Goal: Task Accomplishment & Management: Manage account settings

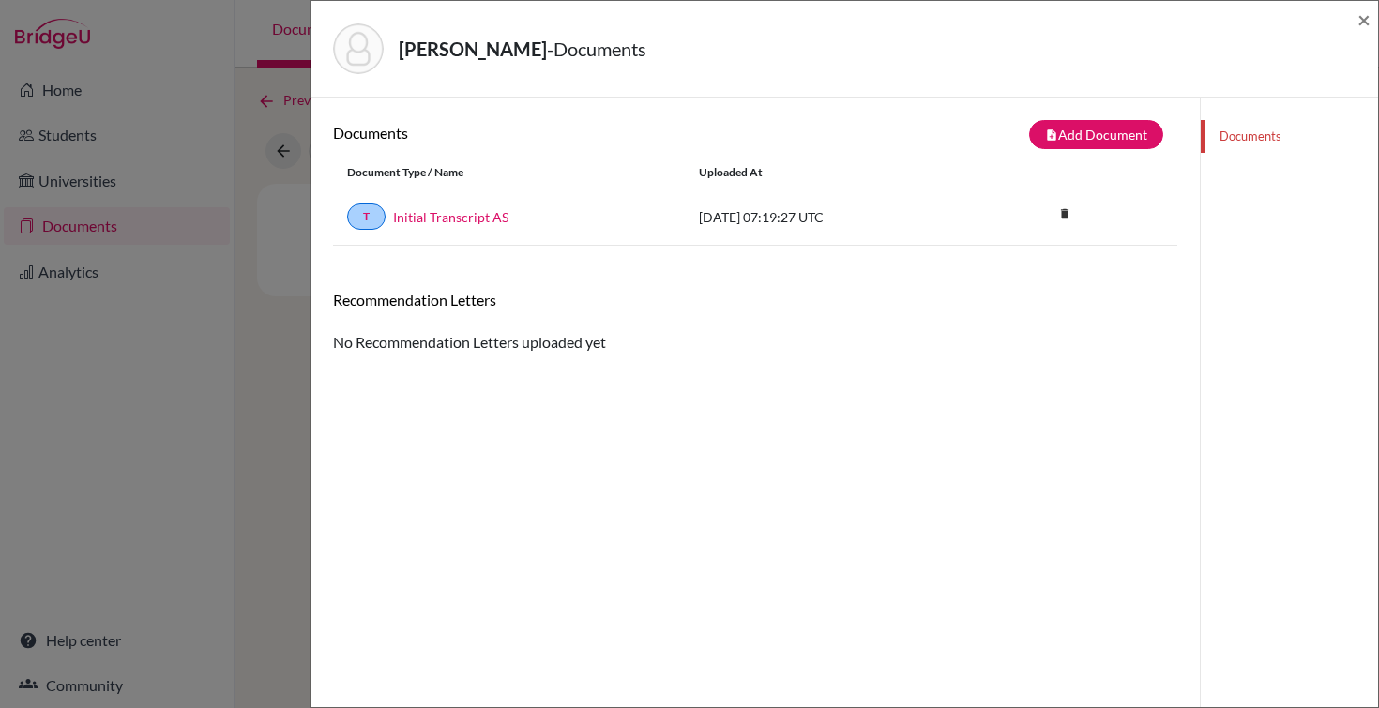
click at [1350, 27] on div "Georgieva, Lili - Documents ×" at bounding box center [844, 48] width 1052 height 81
click at [1369, 14] on span "×" at bounding box center [1363, 19] width 13 height 27
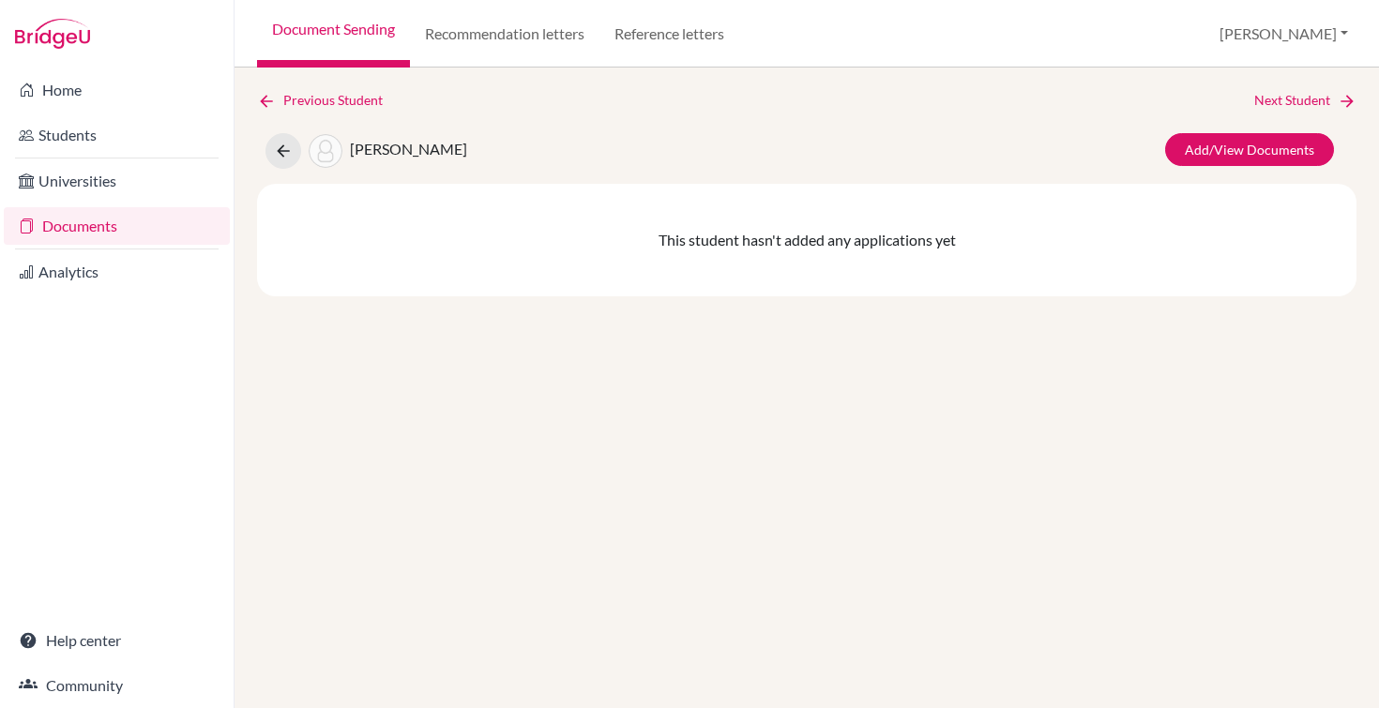
click at [324, 29] on link "Document Sending" at bounding box center [333, 34] width 153 height 68
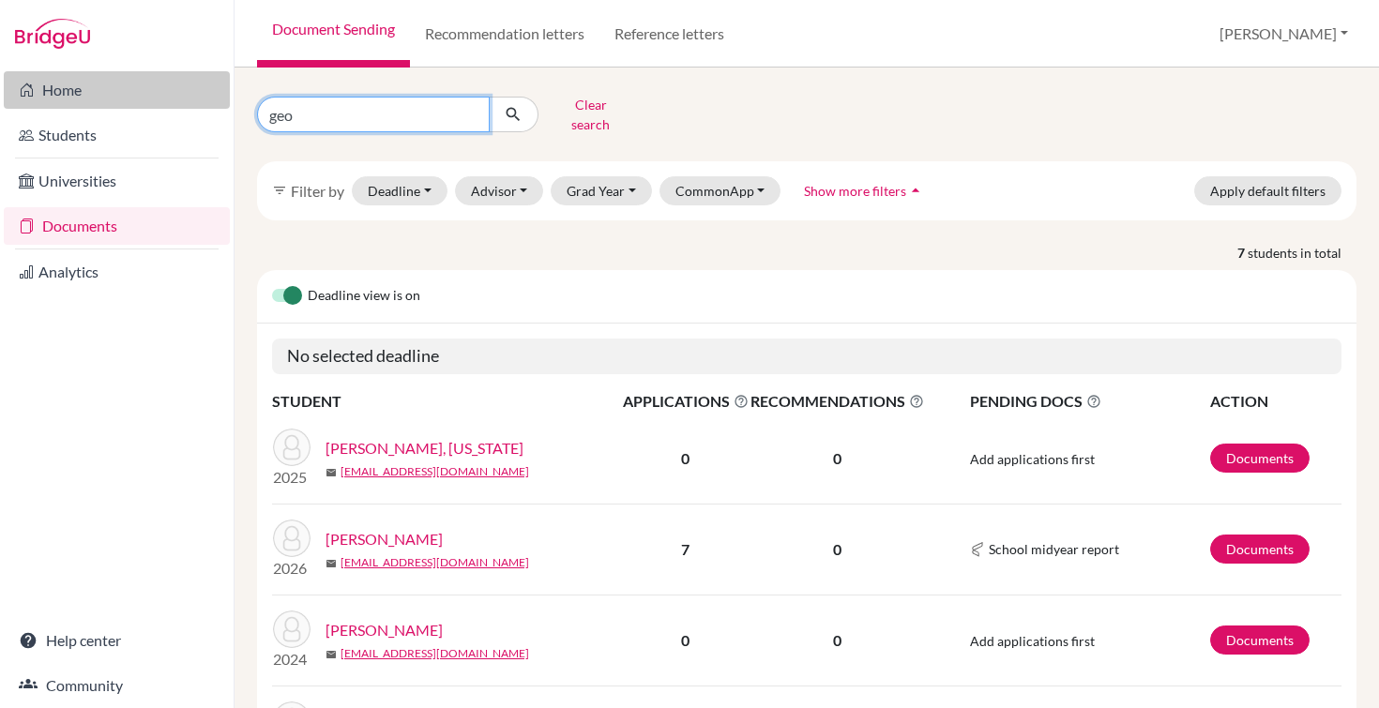
drag, startPoint x: 355, startPoint y: 122, endPoint x: 196, endPoint y: 99, distance: 161.0
click at [198, 99] on div "Home Students Universities Documents Analytics Help center Community Document S…" at bounding box center [689, 354] width 1379 height 708
type input "pellmar"
click button "submit" at bounding box center [514, 115] width 50 height 36
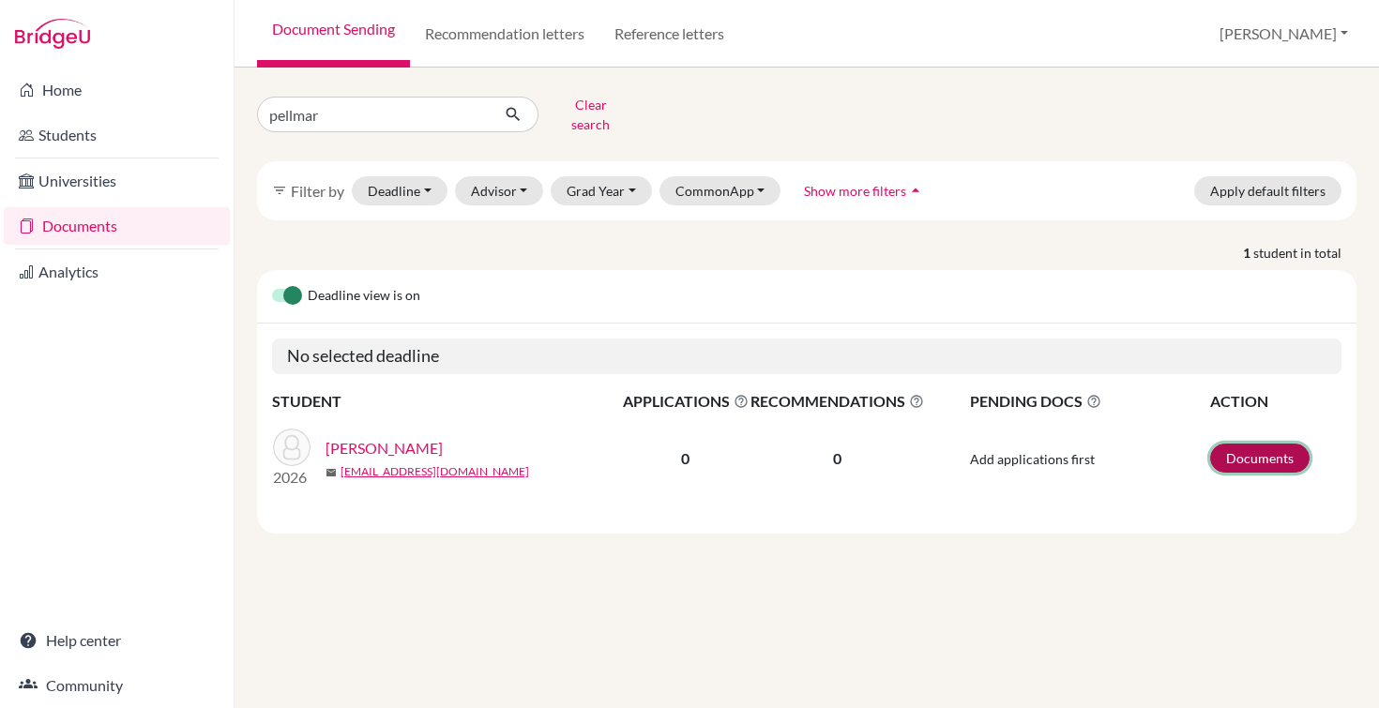
click at [1252, 445] on link "Documents" at bounding box center [1259, 458] width 99 height 29
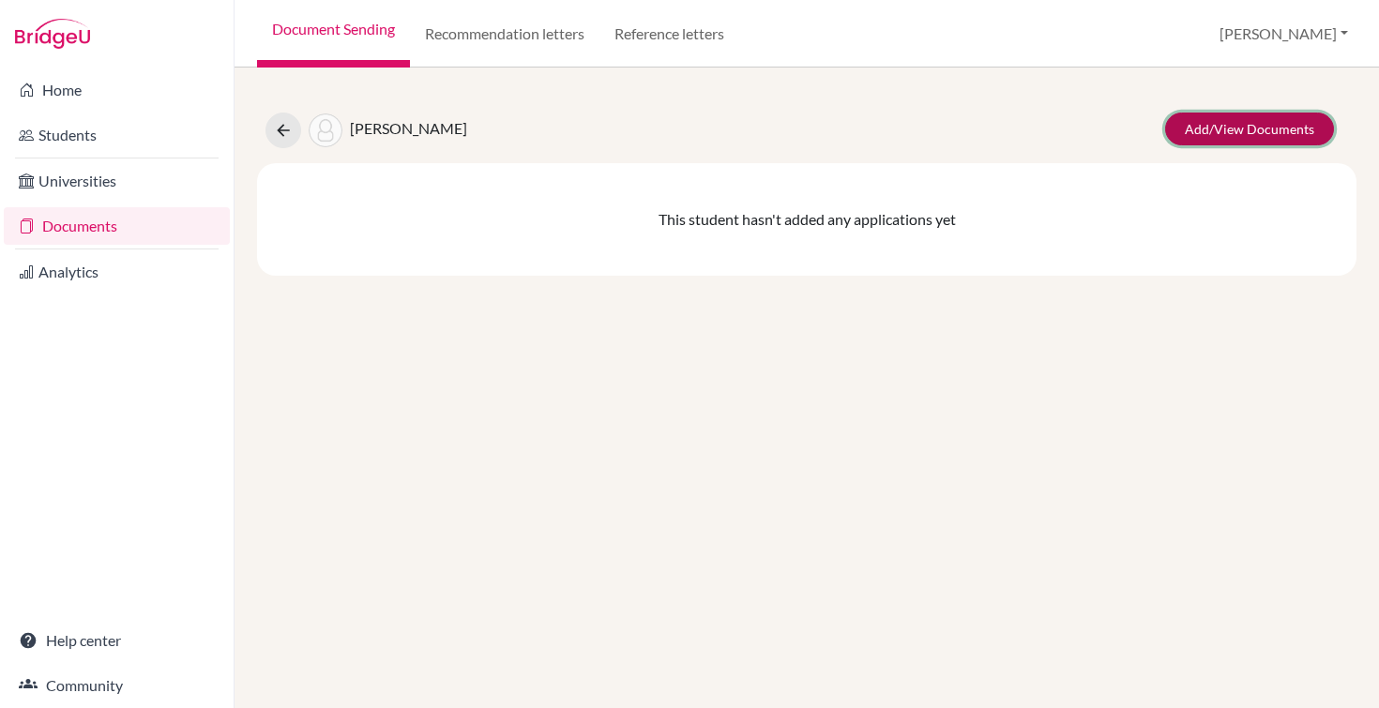
click at [1214, 128] on link "Add/View Documents" at bounding box center [1249, 129] width 169 height 33
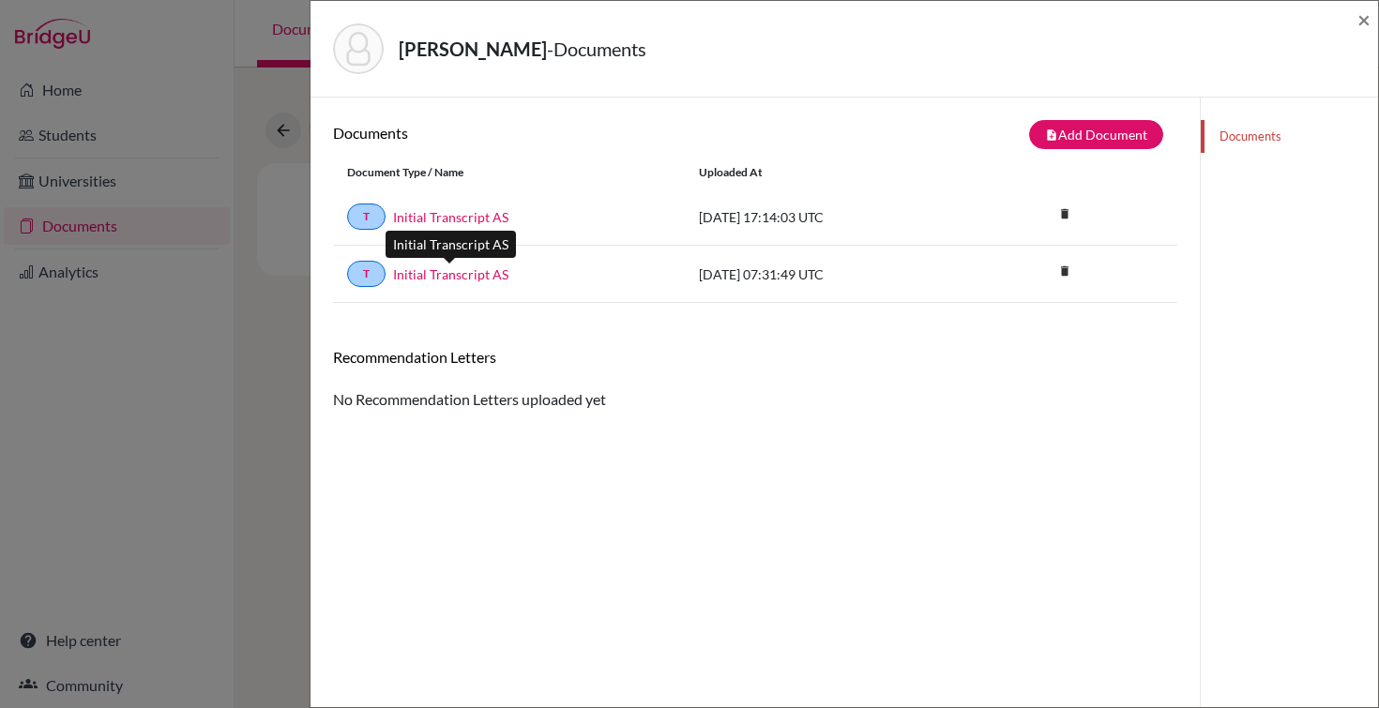
click at [454, 276] on link "Initial Transcript AS" at bounding box center [450, 274] width 115 height 20
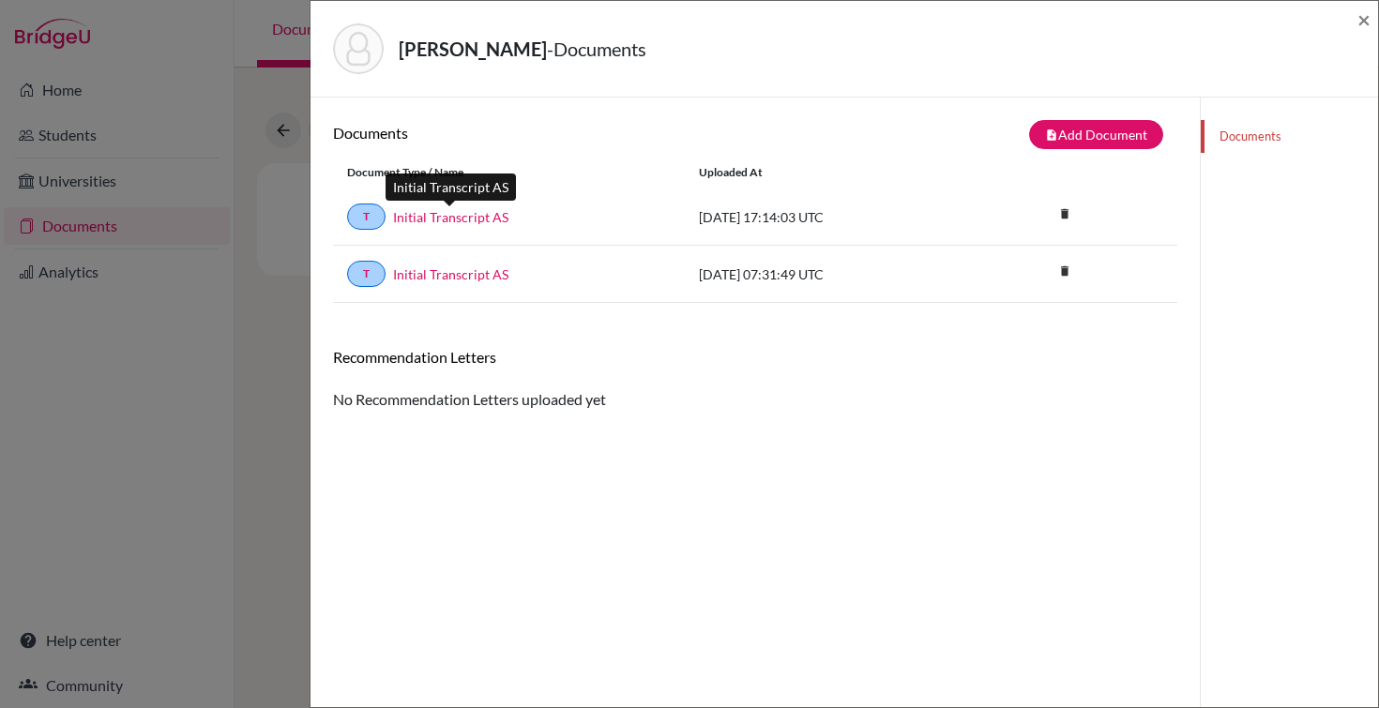
click at [464, 223] on link "Initial Transcript AS" at bounding box center [450, 217] width 115 height 20
